Goal: Book appointment/travel/reservation

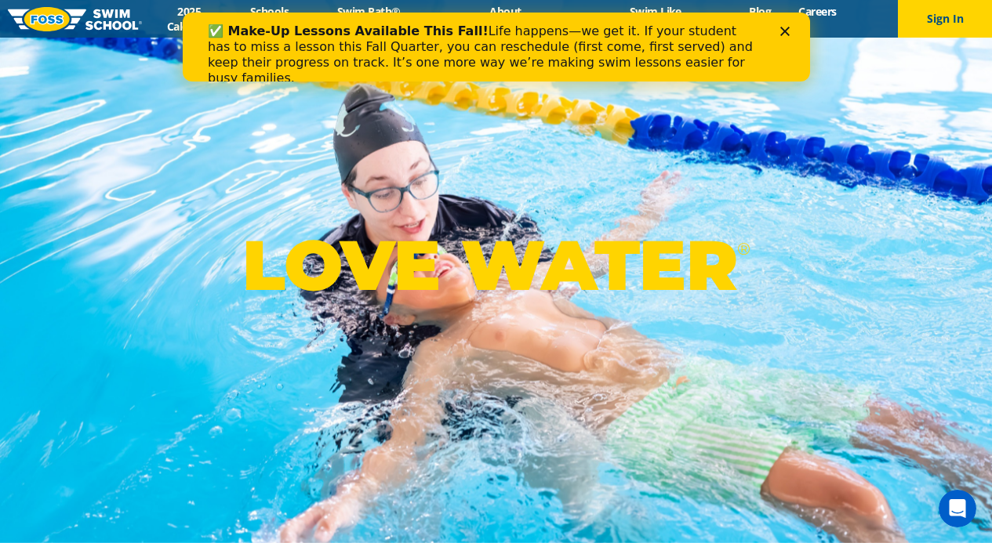
click at [785, 31] on polygon "Close" at bounding box center [783, 31] width 9 height 9
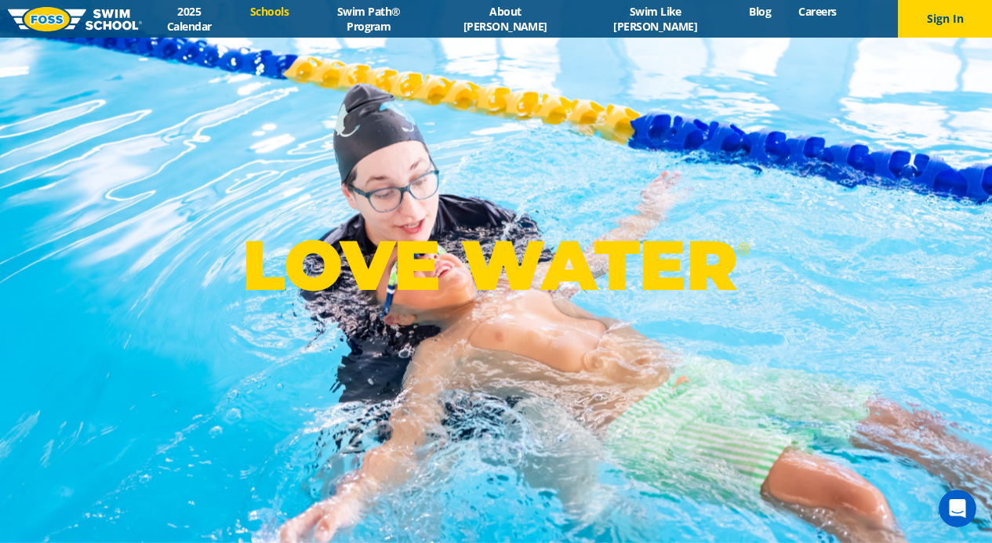
click at [303, 17] on link "Schools" at bounding box center [270, 11] width 66 height 15
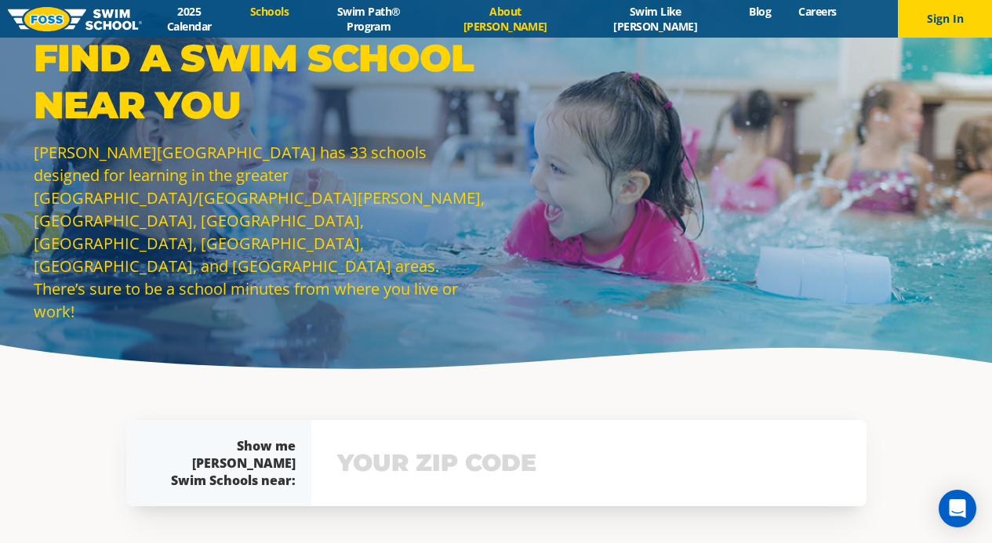
click at [542, 20] on link "About [PERSON_NAME]" at bounding box center [505, 19] width 140 height 30
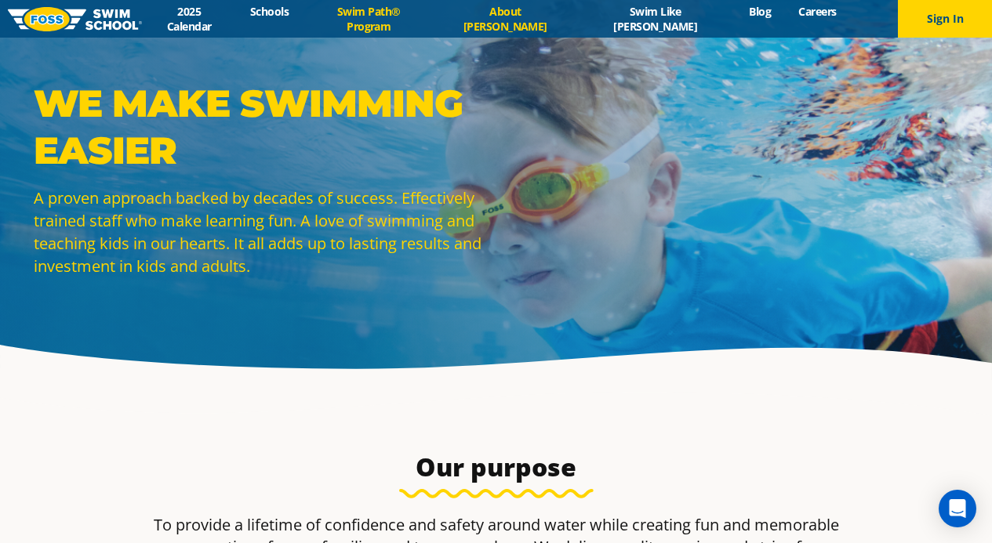
click at [408, 16] on link "Swim Path® Program" at bounding box center [369, 19] width 132 height 30
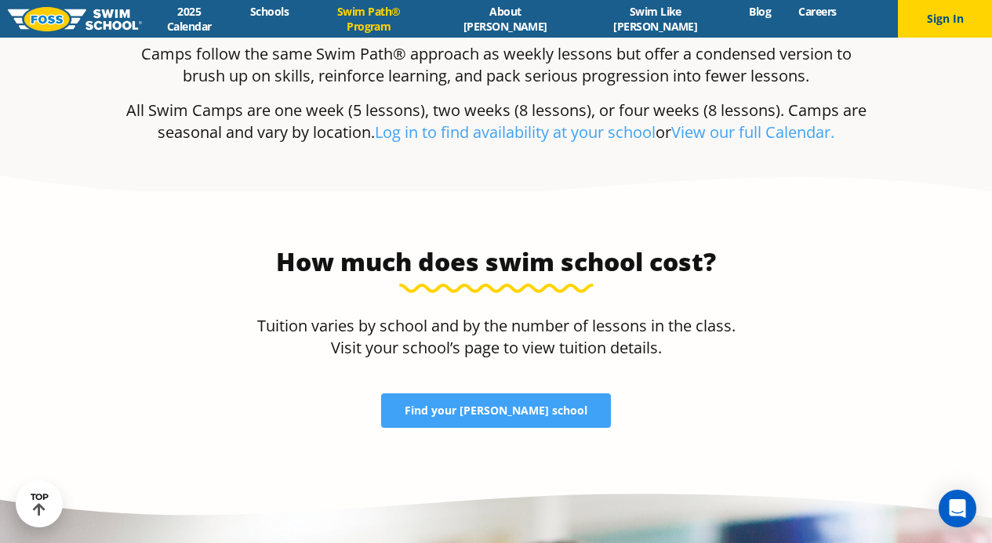
scroll to position [3130, 0]
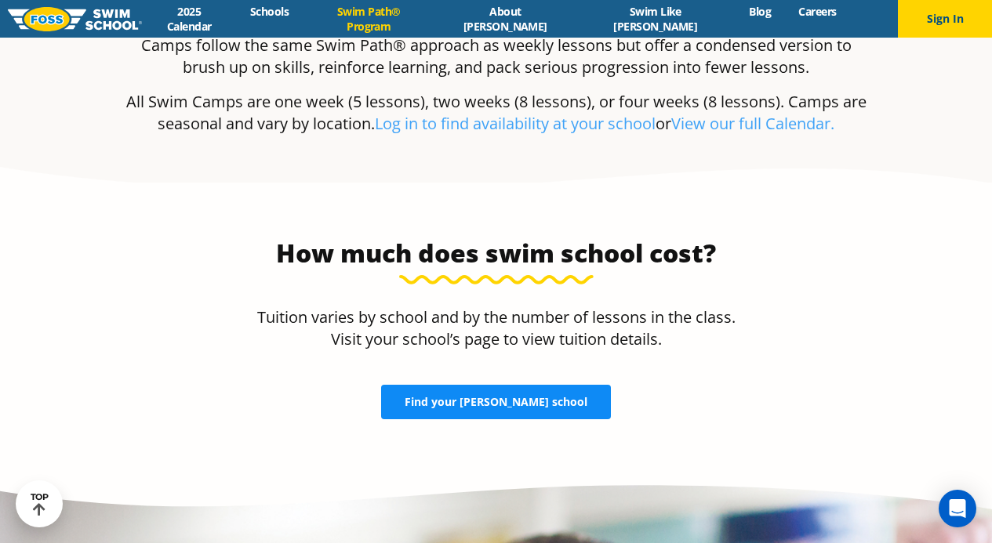
click at [502, 397] on span "Find your FOSS school" at bounding box center [495, 402] width 183 height 11
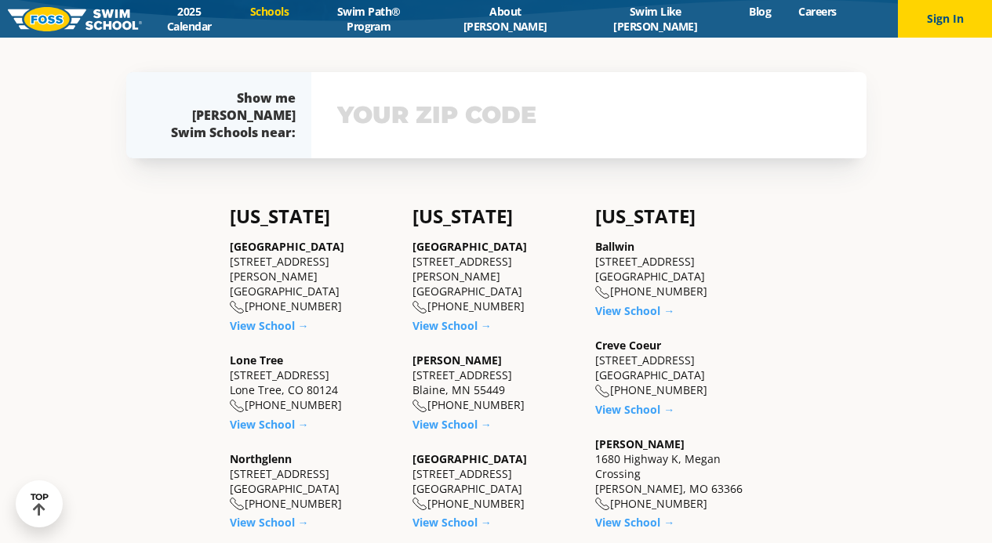
scroll to position [350, 0]
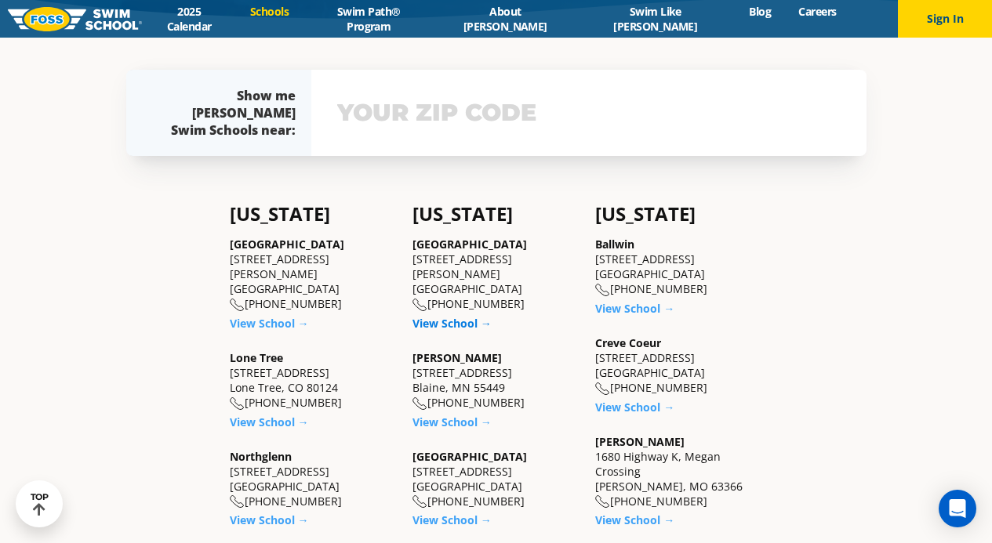
click at [459, 316] on link "View School →" at bounding box center [451, 323] width 79 height 15
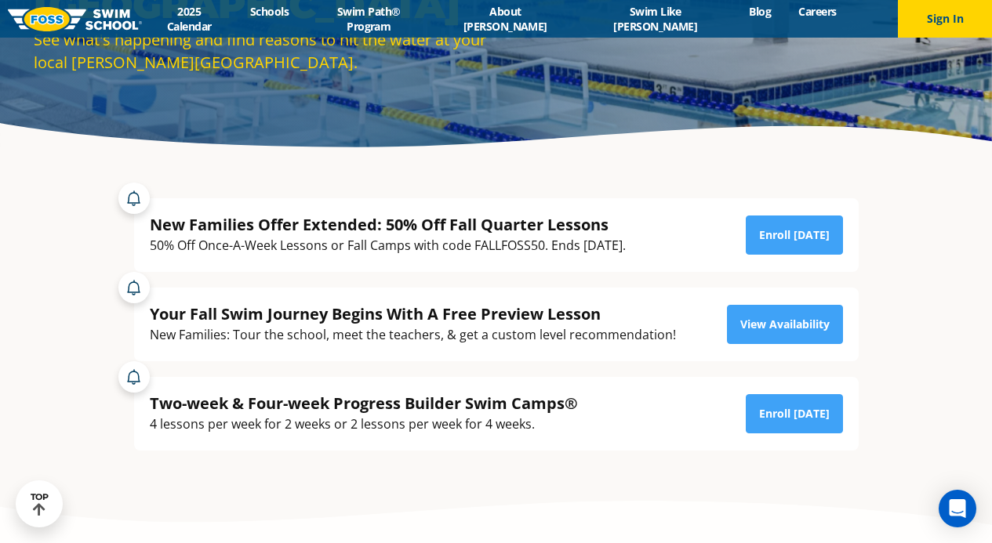
scroll to position [220, 0]
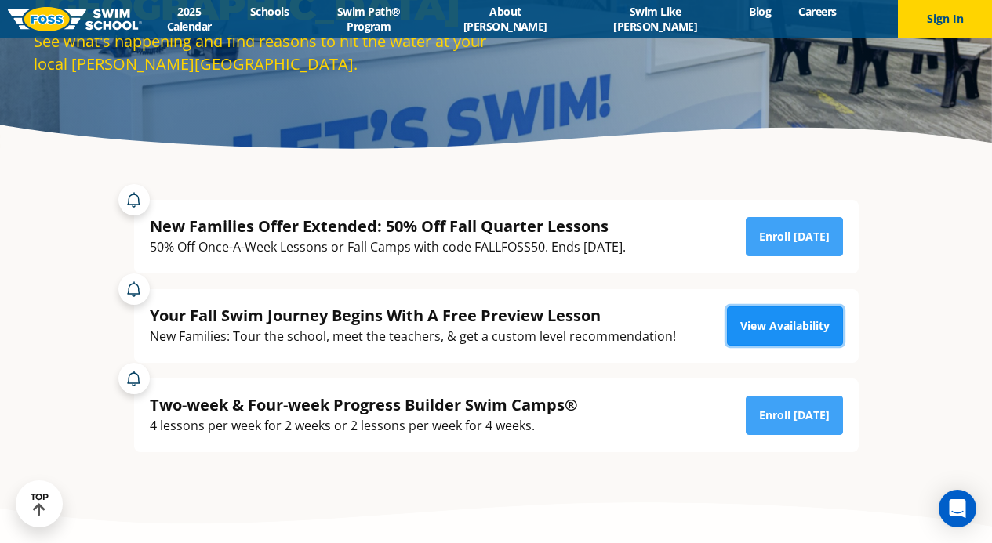
click at [753, 319] on link "View Availability" at bounding box center [785, 326] width 116 height 39
